Goal: Book appointment/travel/reservation

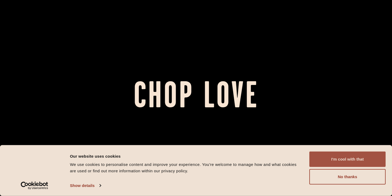
click at [364, 162] on button "I'm cool with that" at bounding box center [347, 159] width 76 height 15
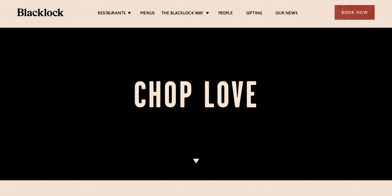
scroll to position [17, 0]
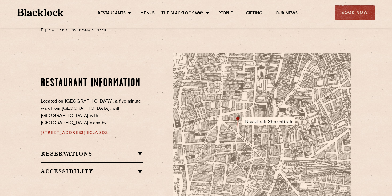
scroll to position [262, 0]
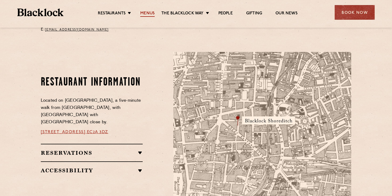
click at [146, 15] on link "Menus" at bounding box center [147, 14] width 14 height 6
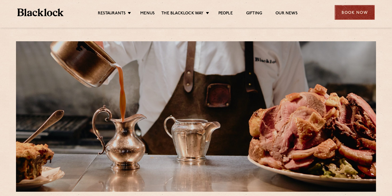
click at [347, 11] on div "Book Now" at bounding box center [354, 12] width 40 height 15
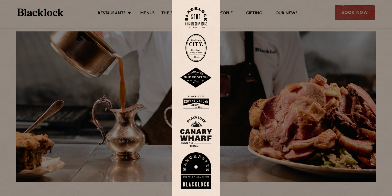
scroll to position [7, 0]
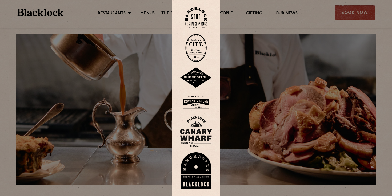
click at [190, 75] on img at bounding box center [196, 77] width 32 height 21
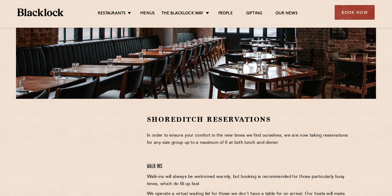
scroll to position [167, 0]
